Goal: Information Seeking & Learning: Check status

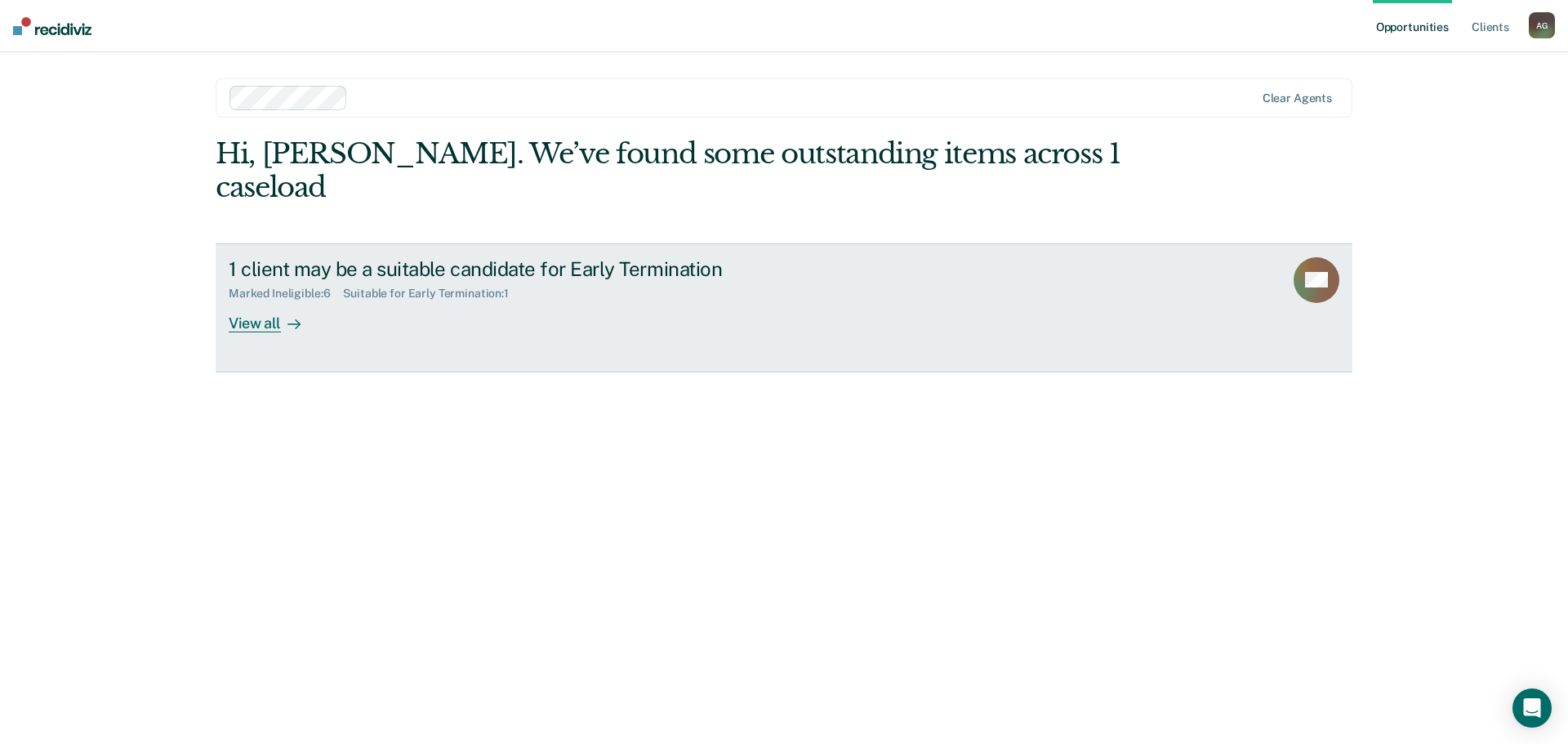
click at [256, 301] on div "View all" at bounding box center [273, 316] width 91 height 32
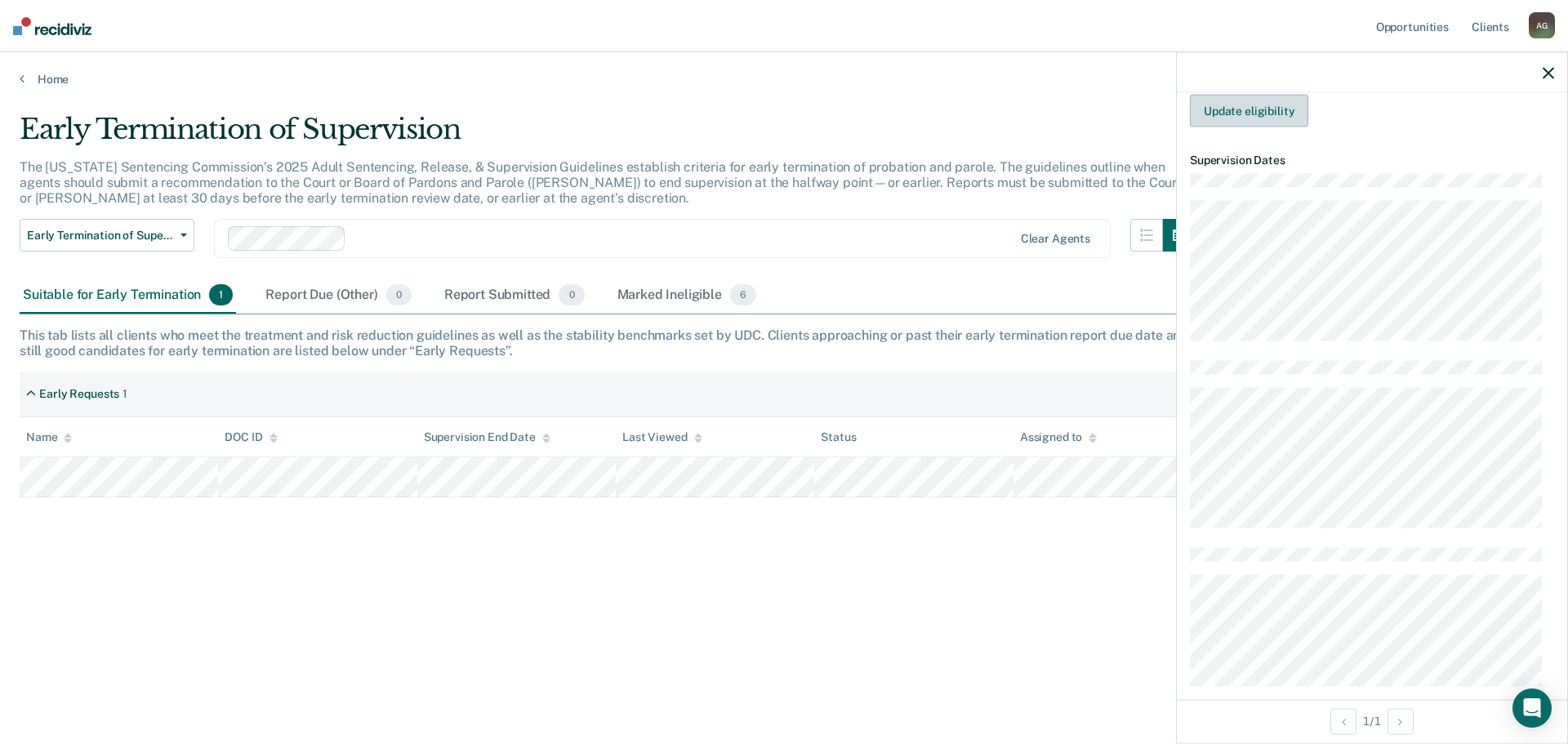
scroll to position [408, 0]
